Goal: Information Seeking & Learning: Compare options

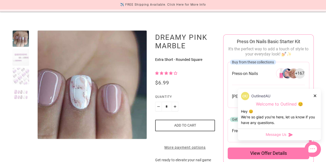
scroll to position [77, 0]
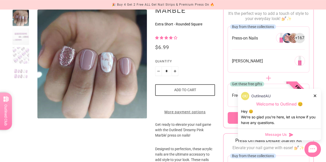
click at [315, 96] on div at bounding box center [314, 95] width 3 height 5
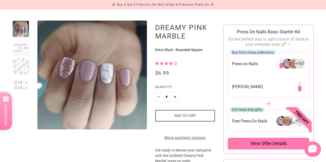
scroll to position [0, 0]
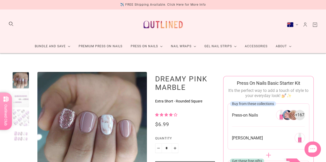
click at [18, 113] on div at bounding box center [20, 118] width 17 height 17
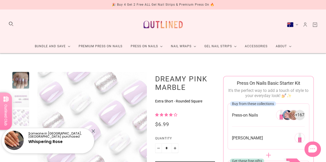
click at [23, 98] on div at bounding box center [20, 99] width 17 height 17
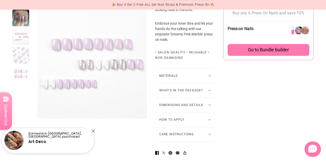
scroll to position [360, 0]
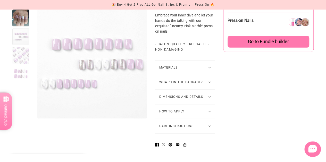
click at [178, 114] on button "How to Apply" at bounding box center [185, 111] width 60 height 14
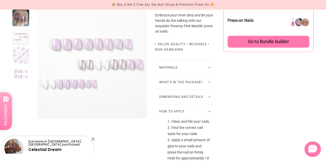
click at [196, 87] on button "What's in the package?" at bounding box center [185, 82] width 60 height 14
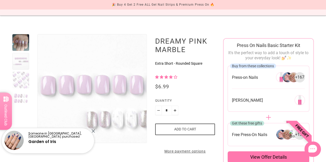
scroll to position [0, 0]
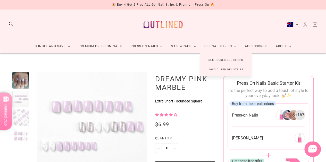
click at [214, 58] on link "Semi Cured Gel Strips" at bounding box center [225, 60] width 51 height 10
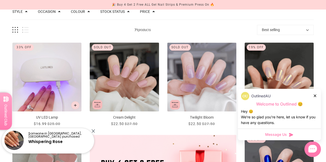
scroll to position [26, 0]
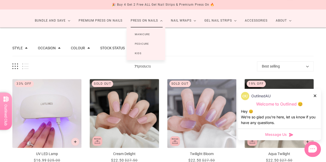
click at [145, 35] on link "Manicure" at bounding box center [142, 35] width 32 height 10
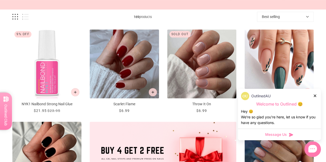
scroll to position [103, 0]
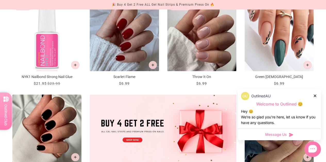
click at [315, 97] on div at bounding box center [314, 95] width 3 height 5
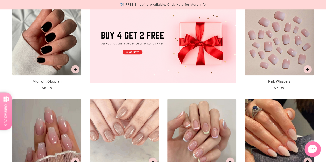
scroll to position [180, 0]
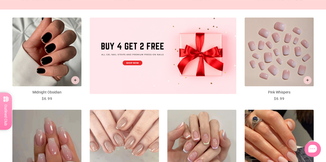
click at [262, 53] on img "Pink Whispers" at bounding box center [278, 51] width 69 height 69
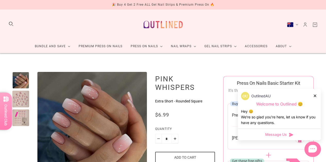
click at [314, 95] on icon at bounding box center [314, 96] width 3 height 3
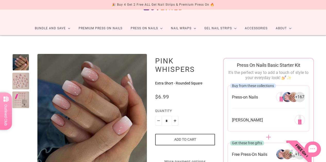
scroll to position [26, 0]
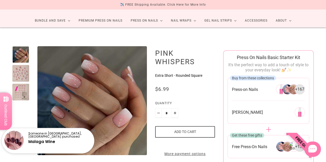
click at [17, 77] on div at bounding box center [20, 73] width 17 height 17
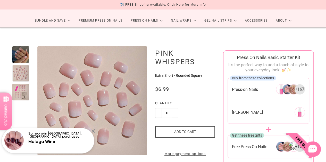
click at [20, 86] on div at bounding box center [20, 92] width 17 height 17
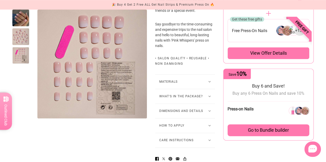
scroll to position [283, 0]
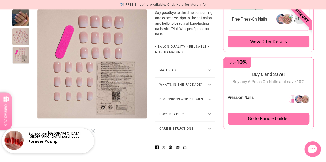
click at [198, 126] on button "Care Instructions" at bounding box center [185, 129] width 60 height 14
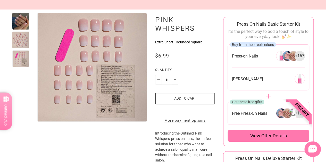
scroll to position [0, 0]
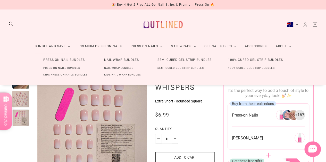
click at [59, 69] on link "Press On Nails Bundles" at bounding box center [61, 68] width 53 height 7
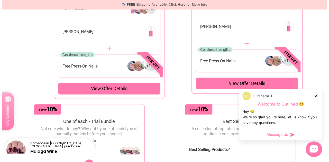
scroll to position [103, 0]
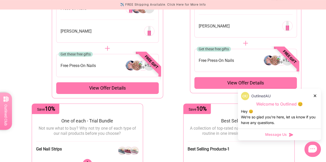
click at [122, 87] on span "View offer details" at bounding box center [107, 88] width 37 height 6
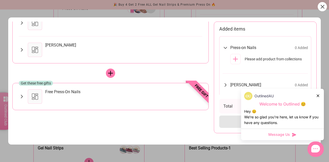
scroll to position [0, 0]
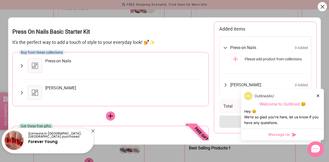
click at [319, 96] on icon at bounding box center [318, 96] width 3 height 3
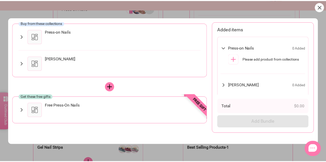
scroll to position [17, 0]
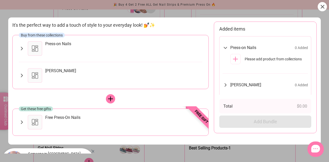
click at [109, 101] on icon at bounding box center [111, 99] width 6 height 6
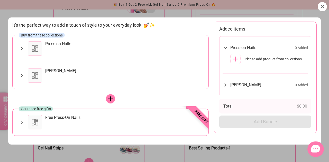
click at [134, 13] on div at bounding box center [164, 81] width 329 height 162
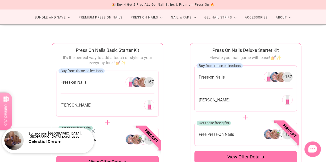
scroll to position [0, 0]
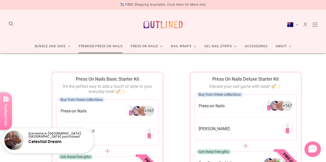
click at [94, 48] on link "Premium Press On Nails" at bounding box center [100, 47] width 52 height 14
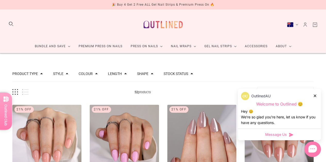
click at [111, 76] on button "Length" at bounding box center [115, 74] width 14 height 4
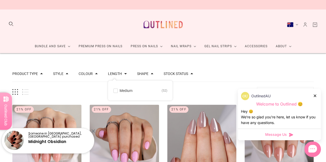
click at [83, 76] on div "Colour" at bounding box center [87, 73] width 19 height 5
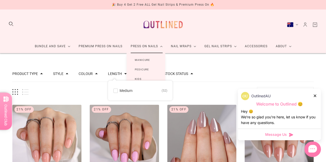
click at [144, 60] on link "Manicure" at bounding box center [142, 60] width 32 height 10
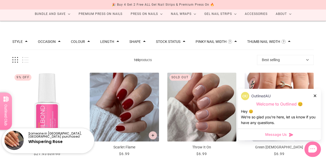
scroll to position [51, 0]
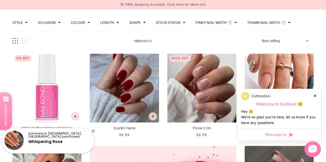
click at [316, 100] on div "OutlinedAU" at bounding box center [279, 96] width 77 height 8
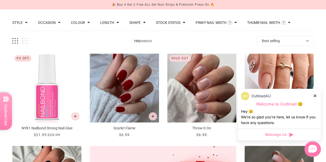
click at [313, 96] on icon at bounding box center [314, 96] width 3 height 3
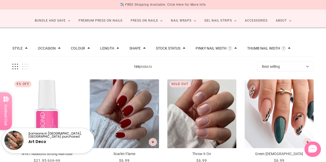
scroll to position [0, 0]
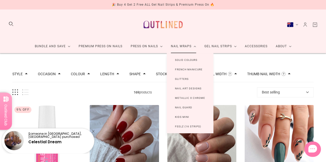
click at [184, 78] on link "Glitters" at bounding box center [181, 79] width 30 height 10
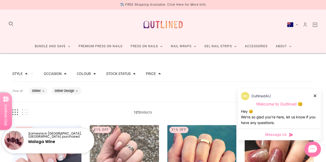
click at [315, 97] on div at bounding box center [314, 95] width 3 height 5
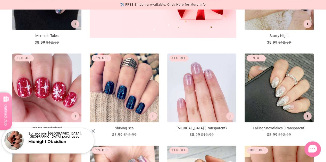
scroll to position [257, 0]
